Goal: Task Accomplishment & Management: Complete application form

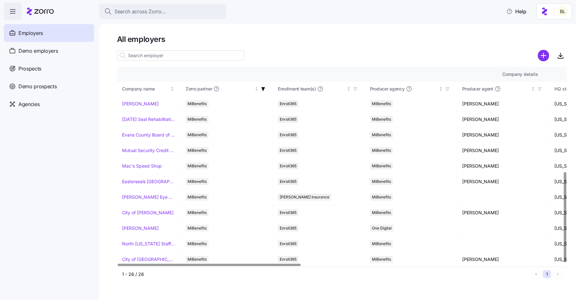
scroll to position [231, 0]
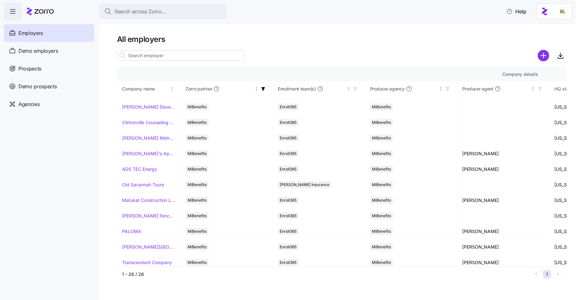
click at [33, 31] on span "Employers" at bounding box center [30, 33] width 24 height 8
click at [31, 103] on span "Agencies" at bounding box center [28, 104] width 21 height 8
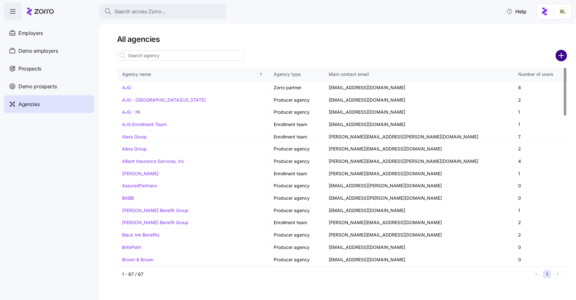
click at [561, 52] on circle "add icon" at bounding box center [561, 56] width 10 height 10
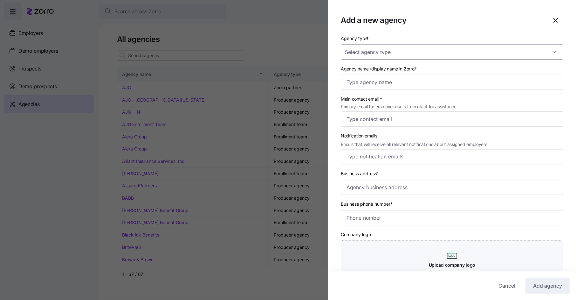
click at [410, 47] on input "Agency type *" at bounding box center [452, 52] width 223 height 15
click at [392, 94] on div "Zorro partner" at bounding box center [452, 98] width 217 height 13
type input "Zorro partner"
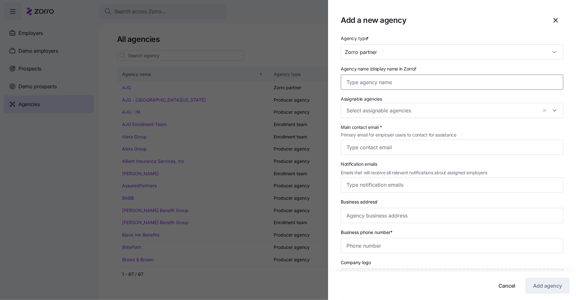
click at [403, 85] on input "Agency name (display name in Zorro) *" at bounding box center [452, 82] width 223 height 15
type input "M3"
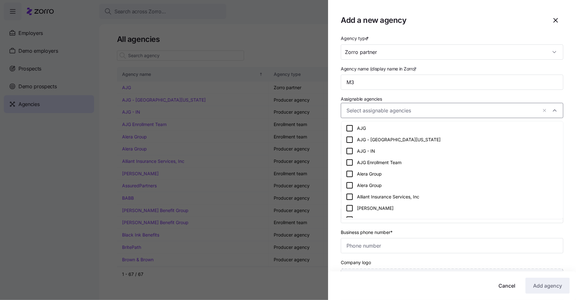
click at [409, 111] on input "Assignable agencies" at bounding box center [442, 111] width 191 height 8
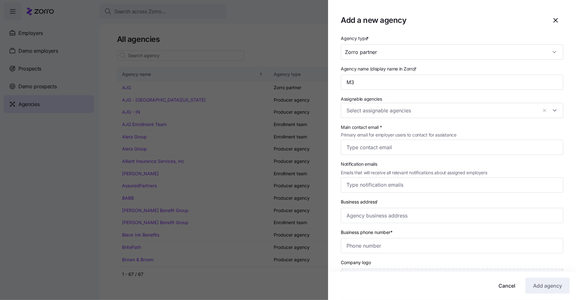
click at [422, 95] on div "Assignable agencies" at bounding box center [452, 106] width 223 height 23
click at [400, 151] on input "Main contact email * Primary email for employer users to contact for assistance" at bounding box center [452, 147] width 223 height 15
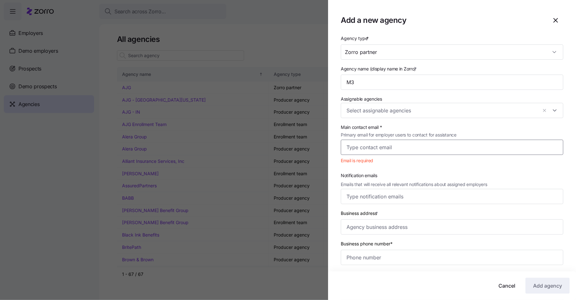
paste input "[PERSON_NAME][EMAIL_ADDRESS][PERSON_NAME][DOMAIN_NAME]"
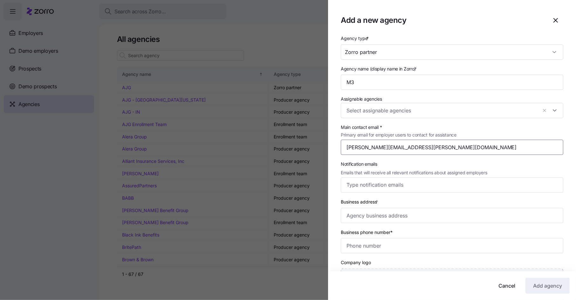
type input "[PERSON_NAME][EMAIL_ADDRESS][PERSON_NAME][DOMAIN_NAME]"
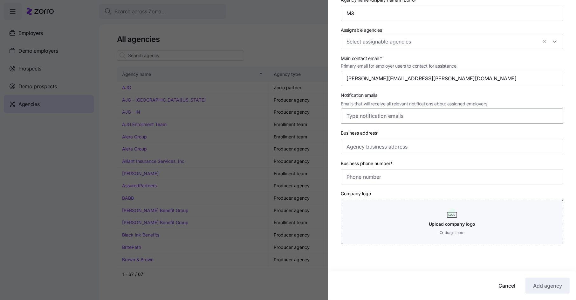
scroll to position [72, 0]
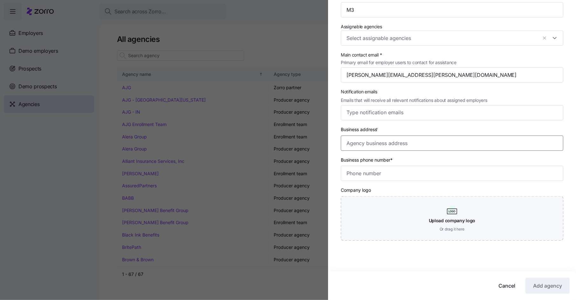
click at [409, 145] on input "Business address *" at bounding box center [452, 143] width 223 height 15
click at [467, 125] on div "Business address *" at bounding box center [452, 138] width 228 height 31
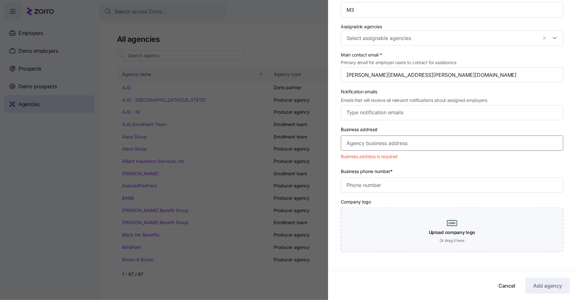
click at [398, 147] on input "Business address *" at bounding box center [452, 143] width 223 height 15
paste input "[STREET_ADDRESS][PERSON_NAME][US_STATE]"
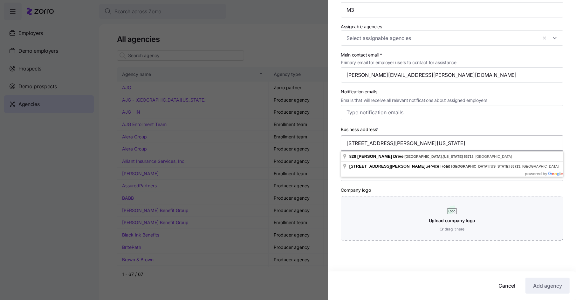
type input "[STREET_ADDRESS][PERSON_NAME][US_STATE]"
click at [413, 195] on div "Company logo Upload company logo Or drag it here" at bounding box center [452, 213] width 223 height 55
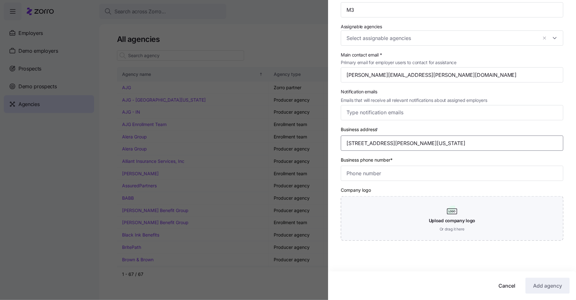
click at [472, 140] on input "[STREET_ADDRESS][PERSON_NAME][US_STATE]" at bounding box center [452, 143] width 223 height 15
click at [455, 187] on div "Company logo Upload company logo Or drag it here" at bounding box center [452, 213] width 223 height 55
click at [412, 178] on input "Business phone number*" at bounding box center [452, 173] width 223 height 15
paste input "[PHONE_NUMBER]"
type input "[PHONE_NUMBER]"
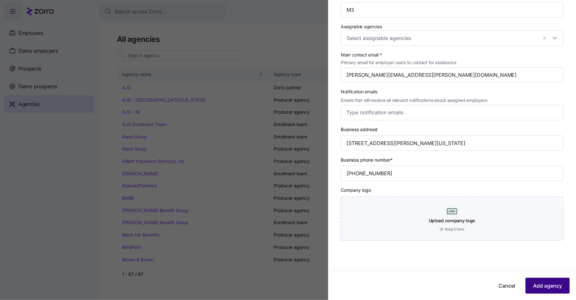
click at [544, 284] on span "Add agency" at bounding box center [547, 286] width 29 height 8
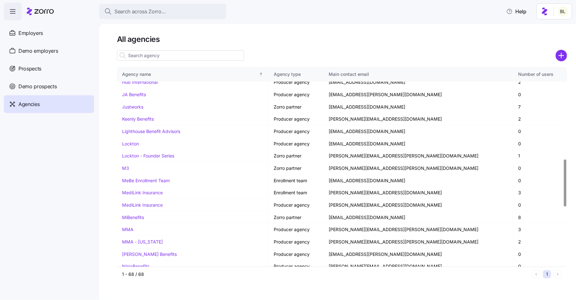
scroll to position [394, 0]
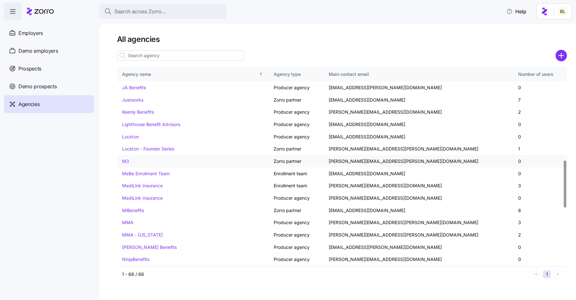
click at [127, 159] on link "M3" at bounding box center [125, 161] width 7 height 5
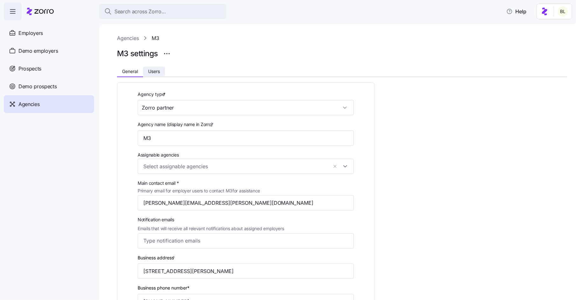
click at [160, 70] on span "Users" at bounding box center [154, 71] width 12 height 4
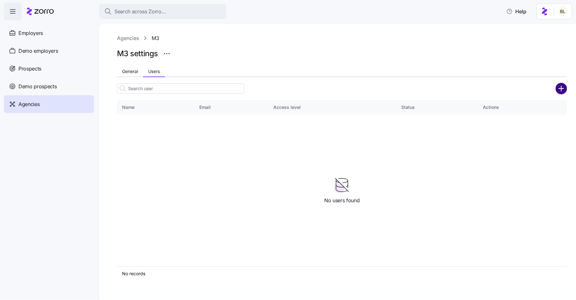
click at [562, 87] on circle "add icon" at bounding box center [561, 88] width 10 height 10
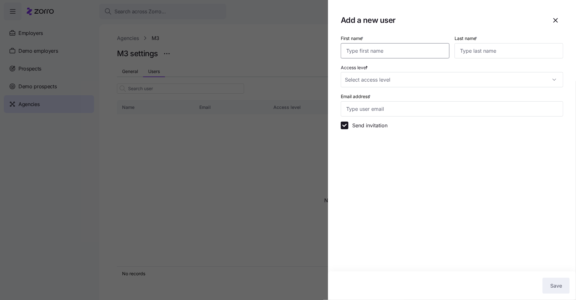
click at [409, 50] on input "First name *" at bounding box center [395, 50] width 109 height 15
type input "[PERSON_NAME]"
click at [402, 79] on input "Access level *" at bounding box center [452, 79] width 223 height 15
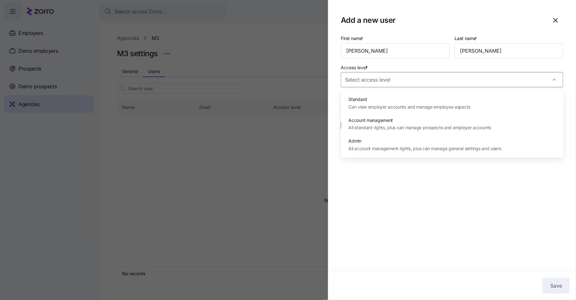
click at [403, 124] on span "All standard rights, plus can manage prospects and employer accounts" at bounding box center [420, 127] width 143 height 7
type input "Account management"
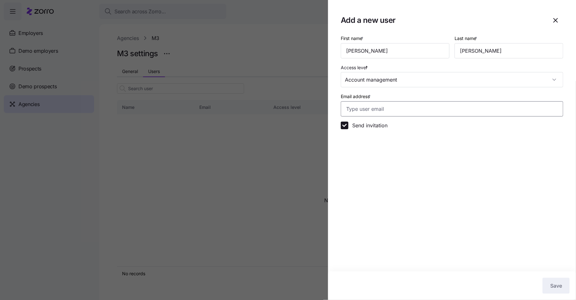
click at [393, 112] on input "Email address *" at bounding box center [452, 108] width 223 height 15
paste input "608.273.0655"
type input "6"
paste input "[PERSON_NAME][EMAIL_ADDRESS][PERSON_NAME][DOMAIN_NAME]"
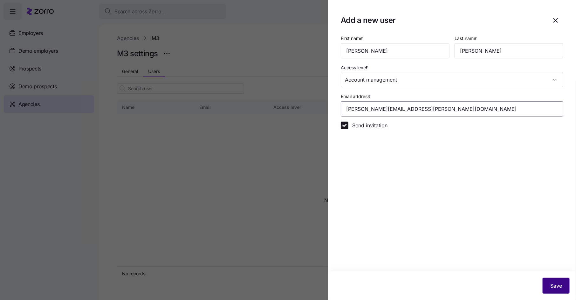
type input "[PERSON_NAME][EMAIL_ADDRESS][PERSON_NAME][DOMAIN_NAME]"
click at [562, 287] on button "Save" at bounding box center [556, 286] width 27 height 16
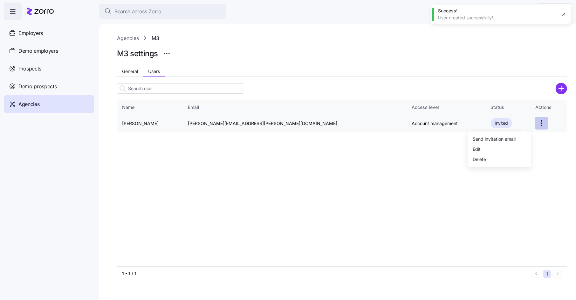
click at [527, 122] on html "Search across Zorro... Help Employers Demo employers Prospects Demo prospects A…" at bounding box center [288, 148] width 576 height 297
click at [543, 129] on html "Search across Zorro... Help Employers Demo employers Prospects Demo prospects A…" at bounding box center [288, 148] width 576 height 297
click at [133, 76] on button "General" at bounding box center [130, 72] width 26 height 10
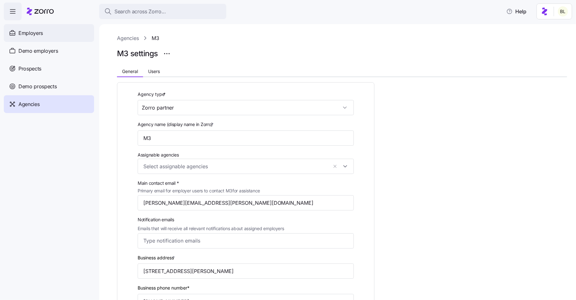
click at [41, 31] on span "Employers" at bounding box center [30, 33] width 24 height 8
